Goal: Task Accomplishment & Management: Use online tool/utility

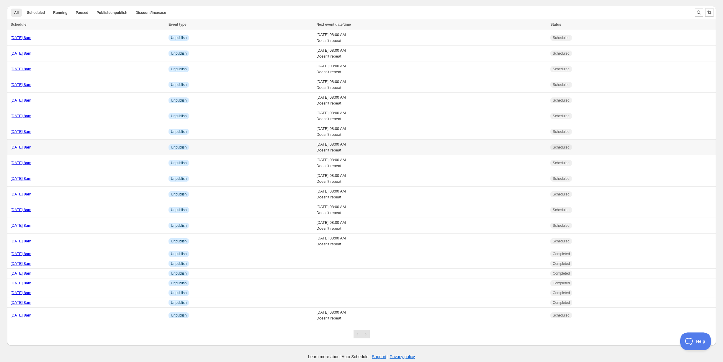
click at [31, 145] on link "[DATE] 8am" at bounding box center [21, 147] width 21 height 4
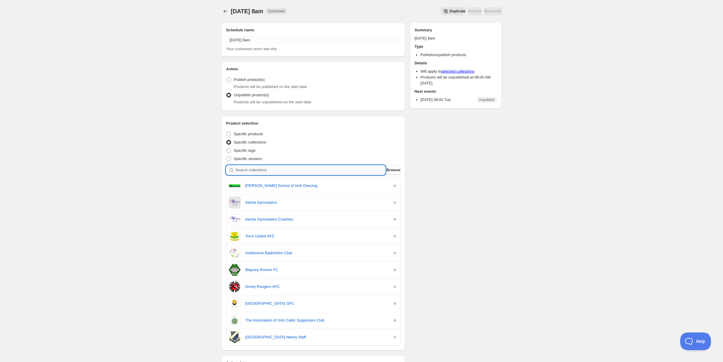
click at [259, 166] on input "search" at bounding box center [310, 169] width 150 height 9
type input "m"
